Goal: Task Accomplishment & Management: Manage account settings

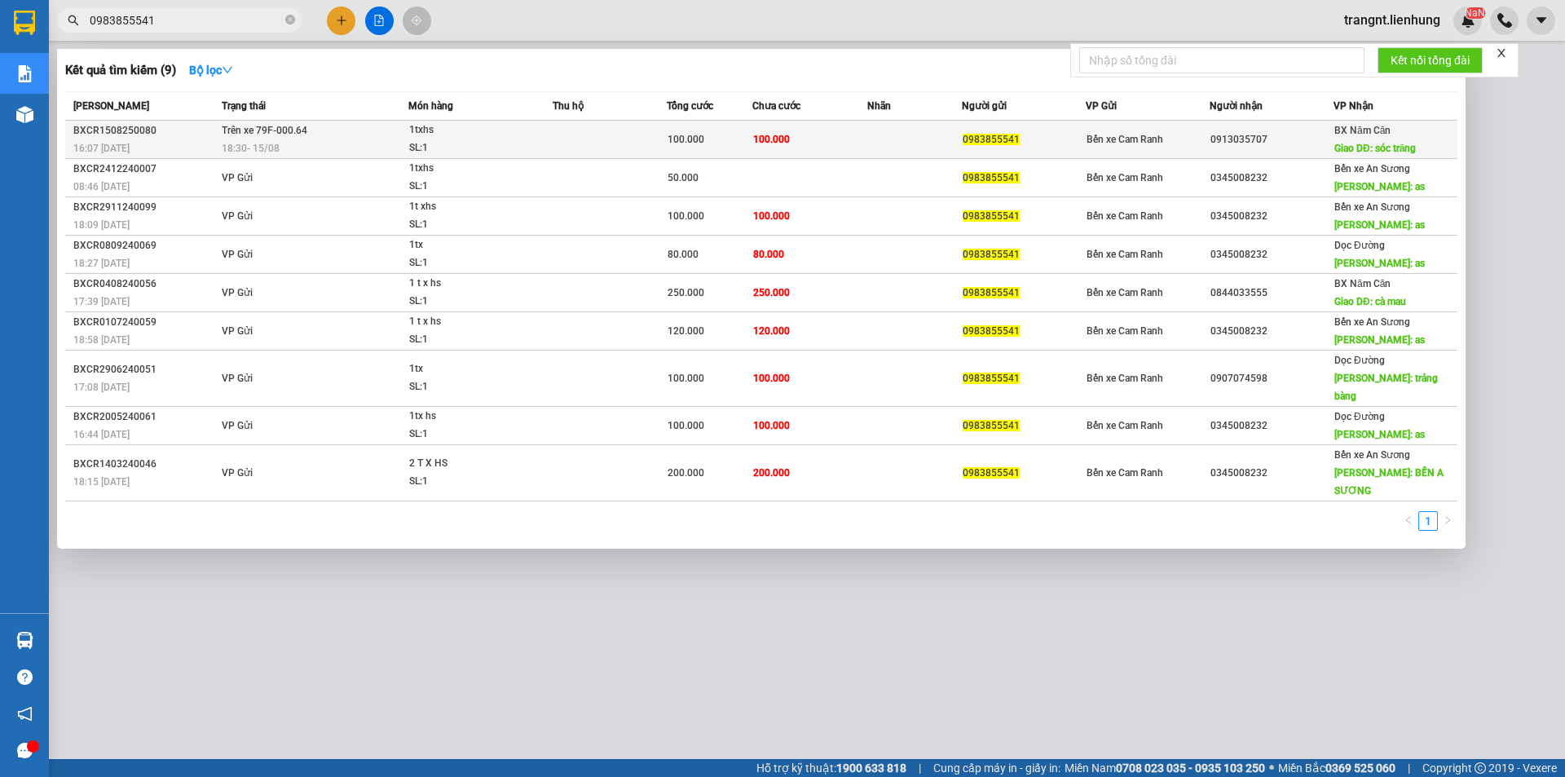
type input "0983855541"
click at [346, 138] on td "Trên xe 79F-000.64 18:30 [DATE]" at bounding box center [313, 140] width 191 height 38
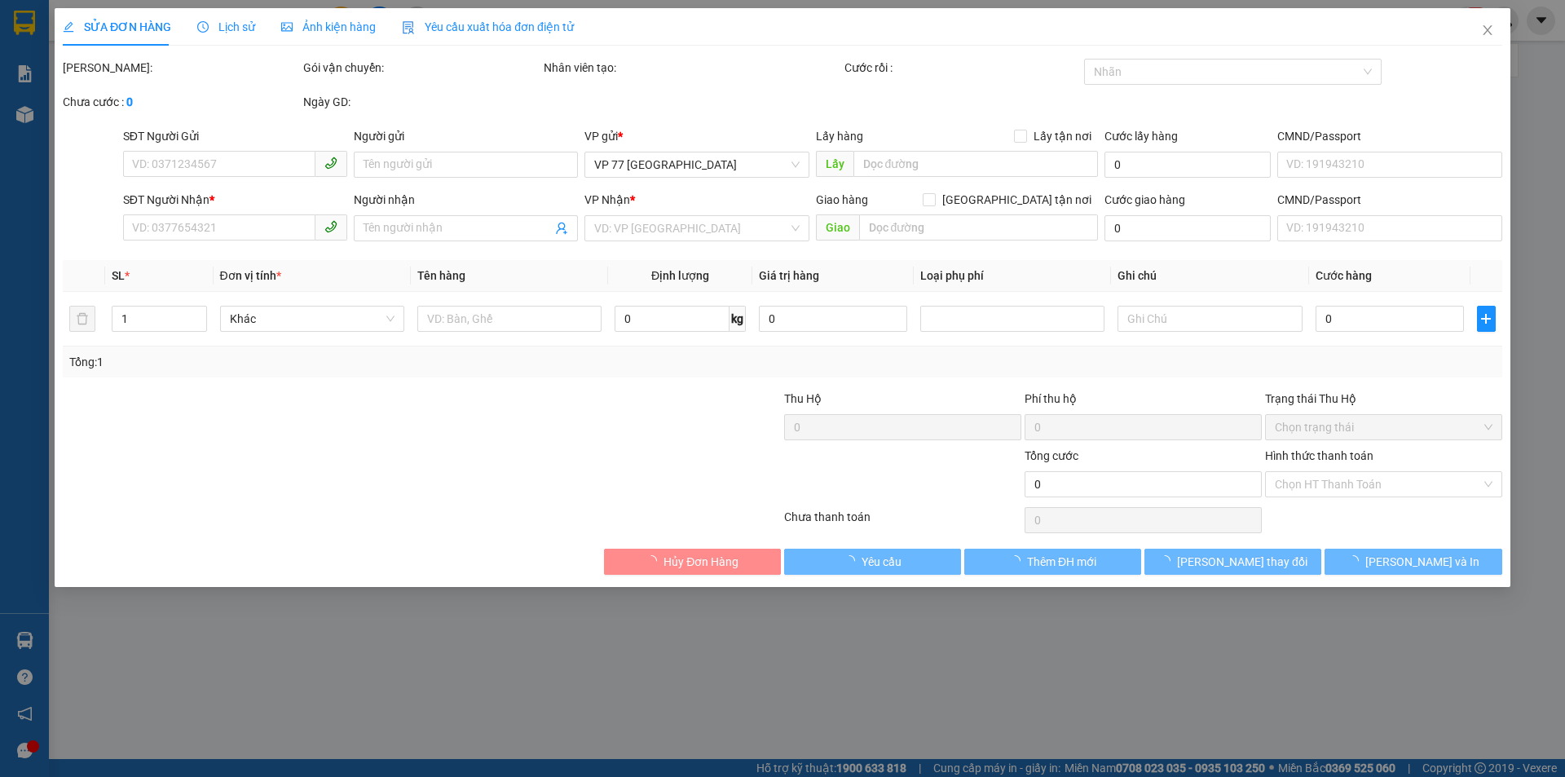
type input "0983855541"
type input "0913035707"
type input "sóc trăng"
type input "100.000"
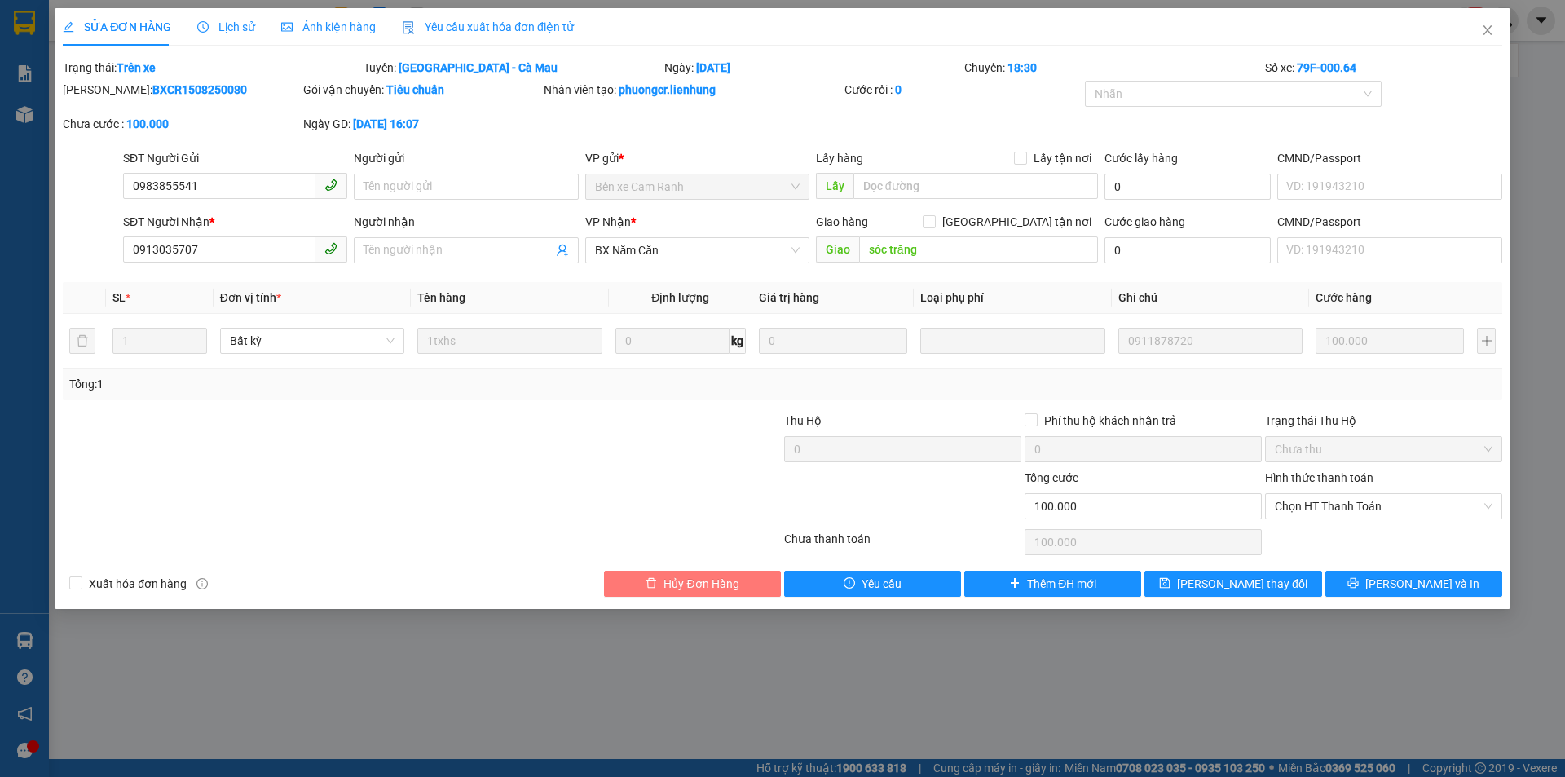
click at [704, 591] on span "Hủy Đơn Hàng" at bounding box center [700, 584] width 75 height 18
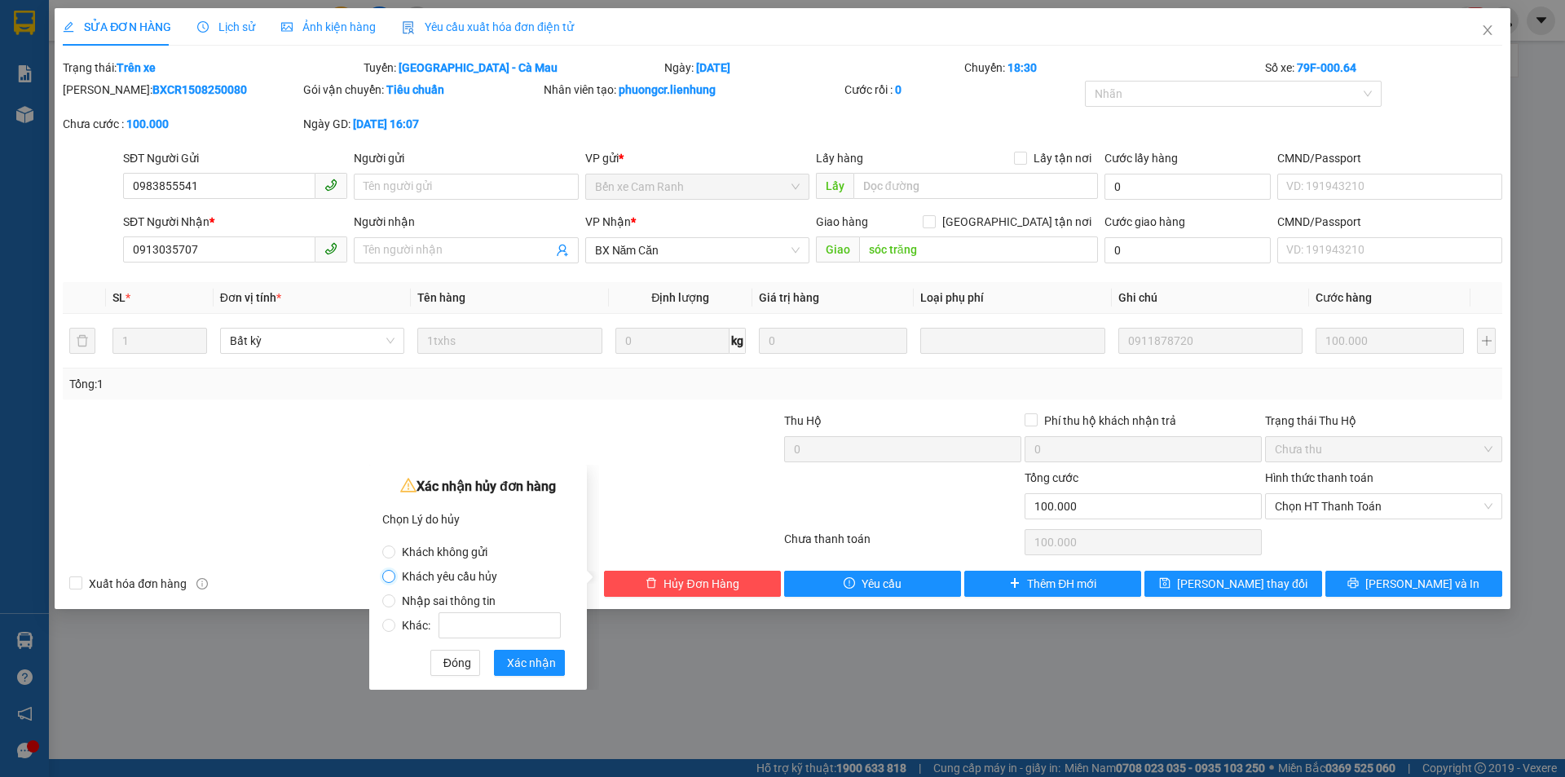
click at [395, 575] on input "Khách yêu cầu hủy" at bounding box center [388, 576] width 13 height 13
radio input "true"
click at [531, 668] on span "Xác nhận" at bounding box center [531, 663] width 49 height 18
